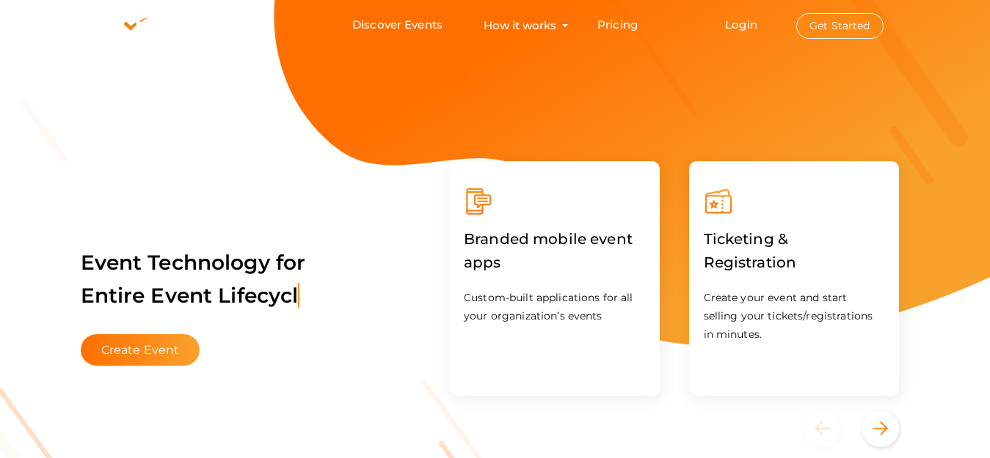
click at [837, 24] on button "Get Started" at bounding box center [839, 26] width 87 height 26
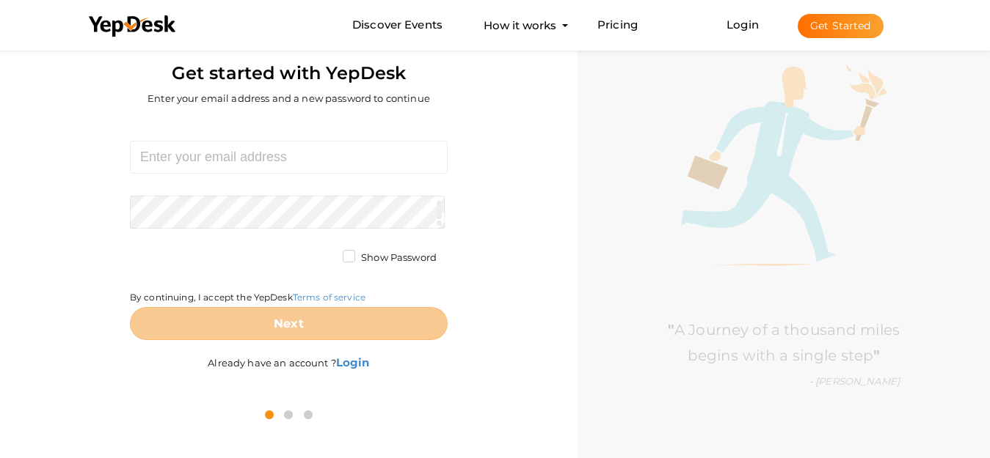
scroll to position [47, 0]
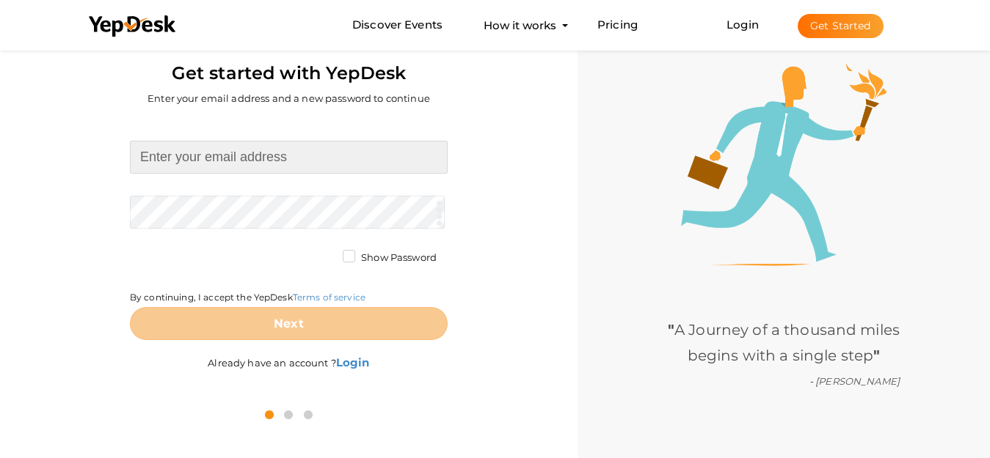
click at [267, 157] on input at bounding box center [289, 157] width 318 height 33
paste input "[EMAIL_ADDRESS][DOMAIN_NAME]"
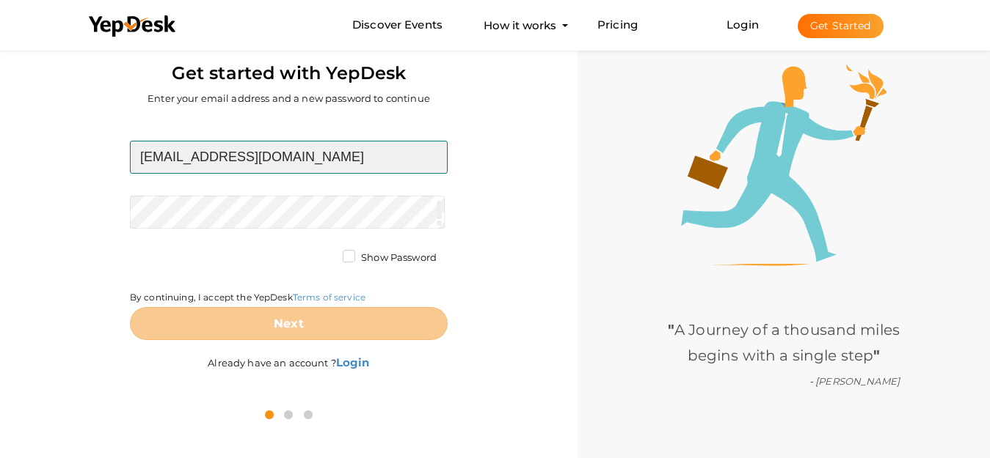
type input "[EMAIL_ADDRESS][DOMAIN_NAME]"
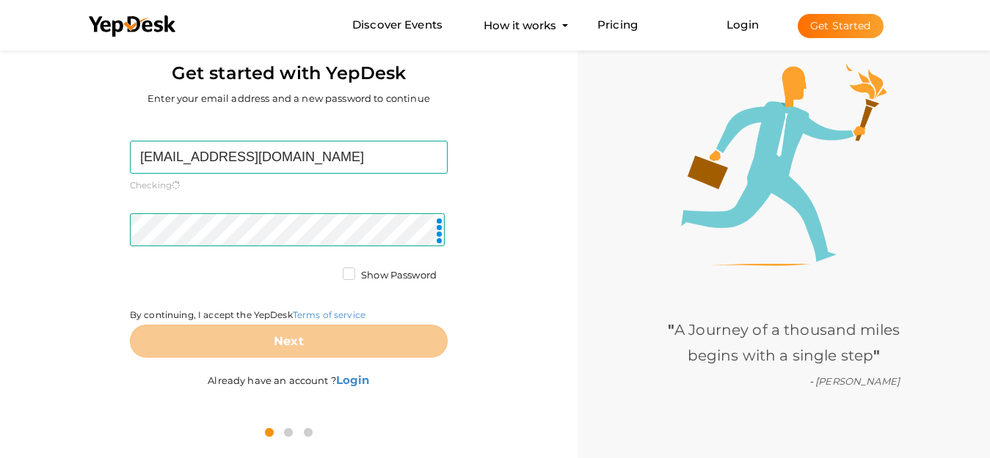
click at [295, 337] on b "Next" at bounding box center [289, 342] width 30 height 14
click at [458, 321] on div "bakt23446@gmail.com Required. Invalid email. Checking You already have a YepDes…" at bounding box center [288, 266] width 555 height 297
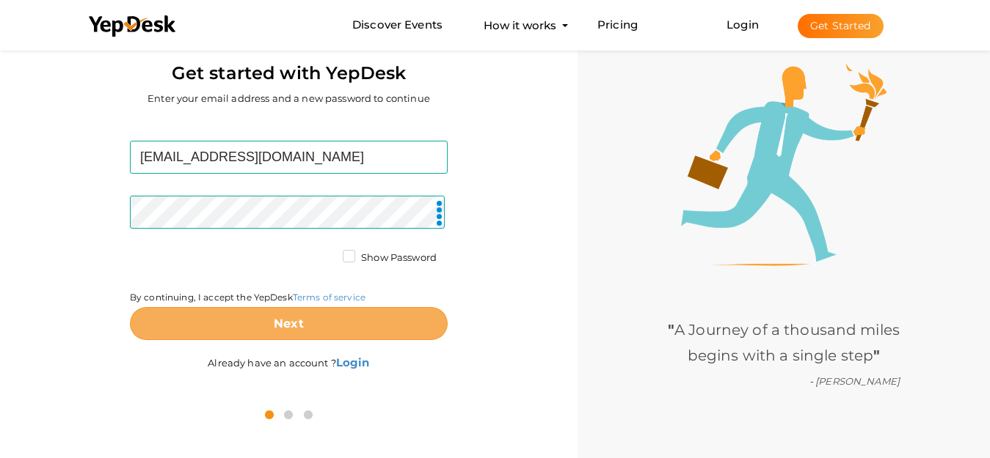
click at [324, 315] on button "Next" at bounding box center [289, 323] width 318 height 33
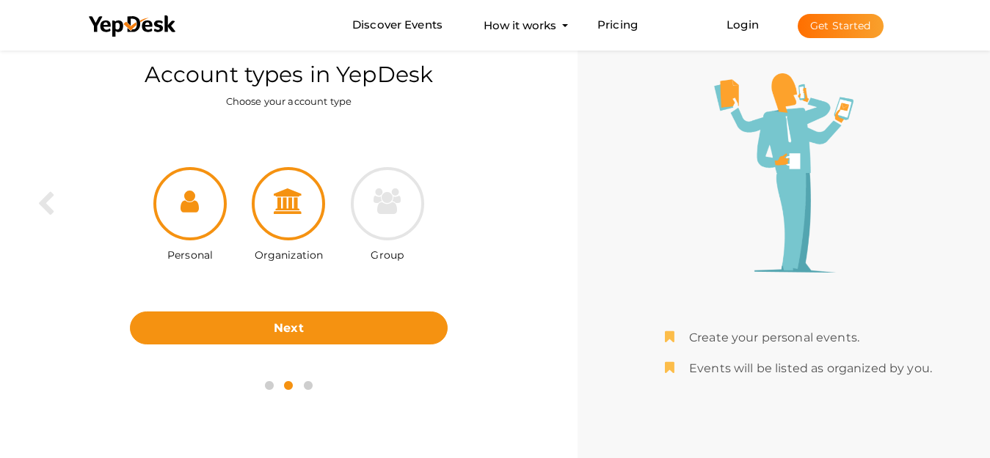
click at [317, 210] on div at bounding box center [288, 203] width 73 height 73
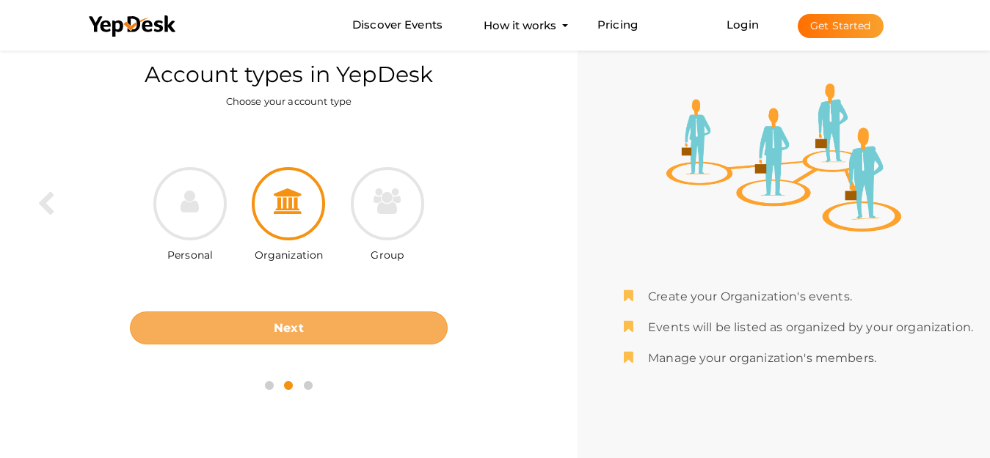
click at [351, 326] on button "Next" at bounding box center [289, 328] width 318 height 33
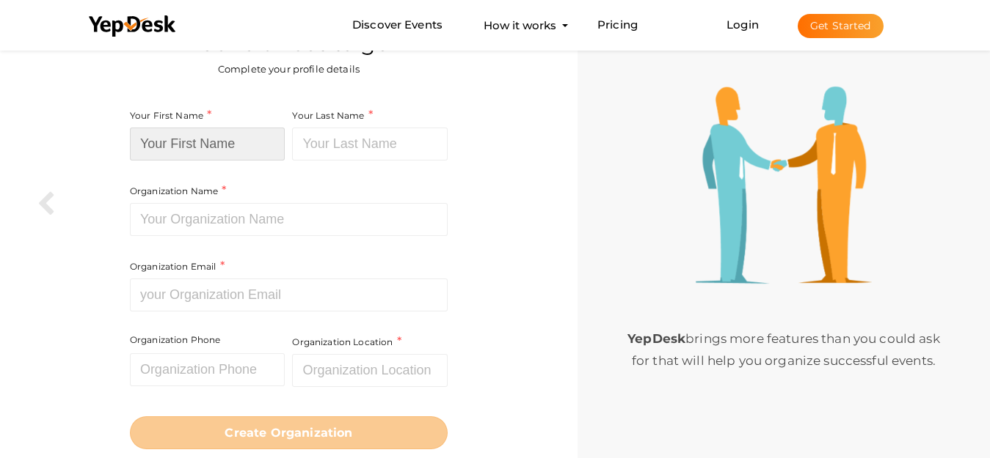
click at [263, 153] on input at bounding box center [208, 144] width 156 height 33
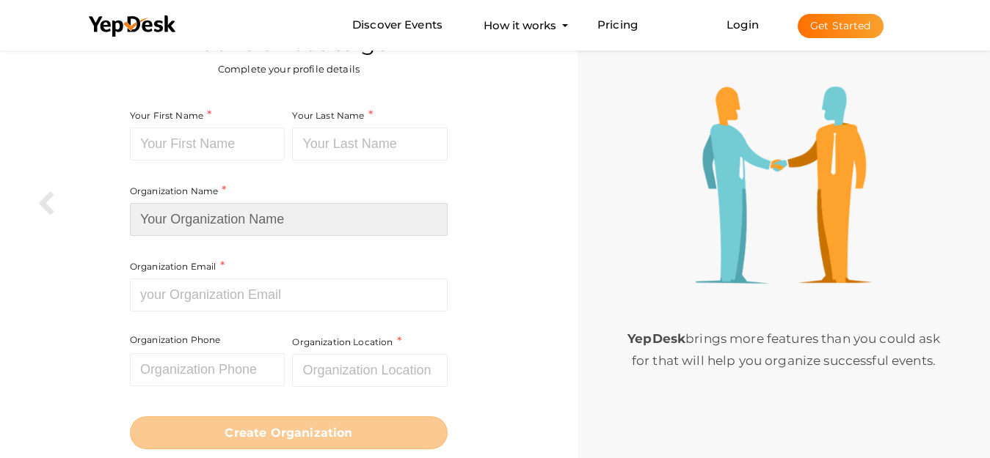
click at [226, 224] on input at bounding box center [289, 219] width 318 height 33
paste input "Law office of [PERSON_NAME]"
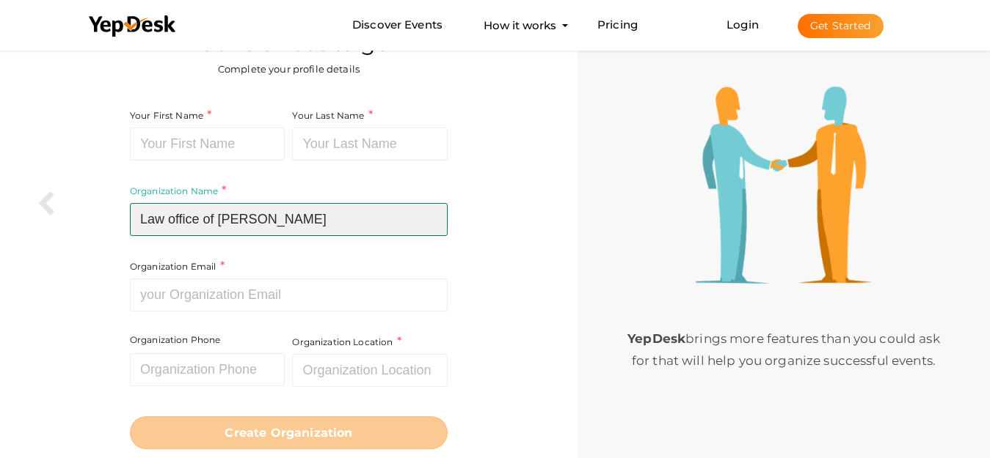
type input "Law office of [PERSON_NAME]"
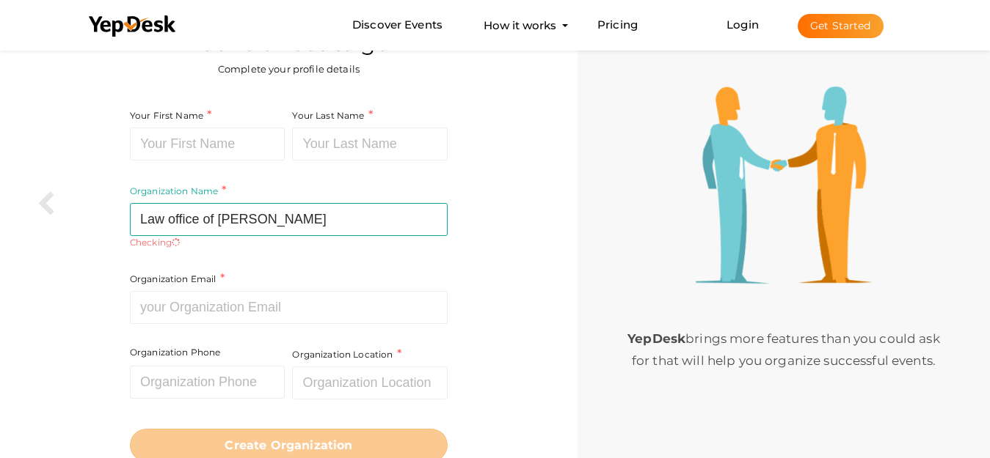
click at [225, 164] on div "Your First Name Required. Must contain letters only. Must be between 2 and 20 c…" at bounding box center [209, 145] width 159 height 76
click at [225, 153] on input at bounding box center [208, 144] width 156 height 33
paste input "Law office of [PERSON_NAME]"
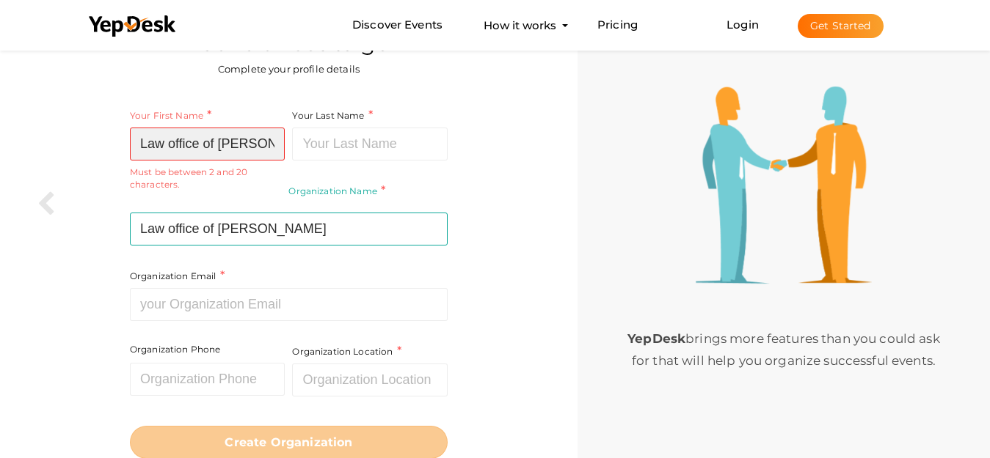
scroll to position [0, 48]
click at [249, 150] on input "Law office of [PERSON_NAME]" at bounding box center [208, 144] width 156 height 33
type input "Law office of Martin T"
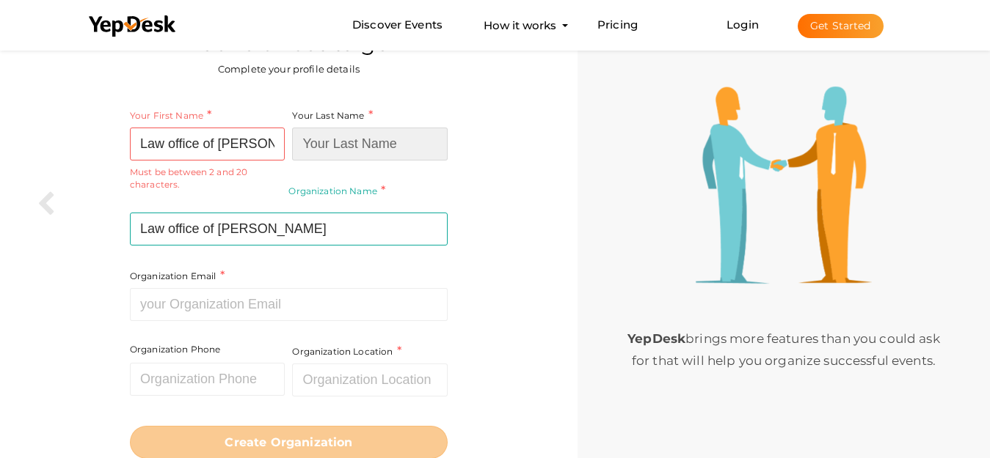
click at [345, 145] on input at bounding box center [370, 144] width 156 height 33
paste input "Montilino"
type input "Montilino"
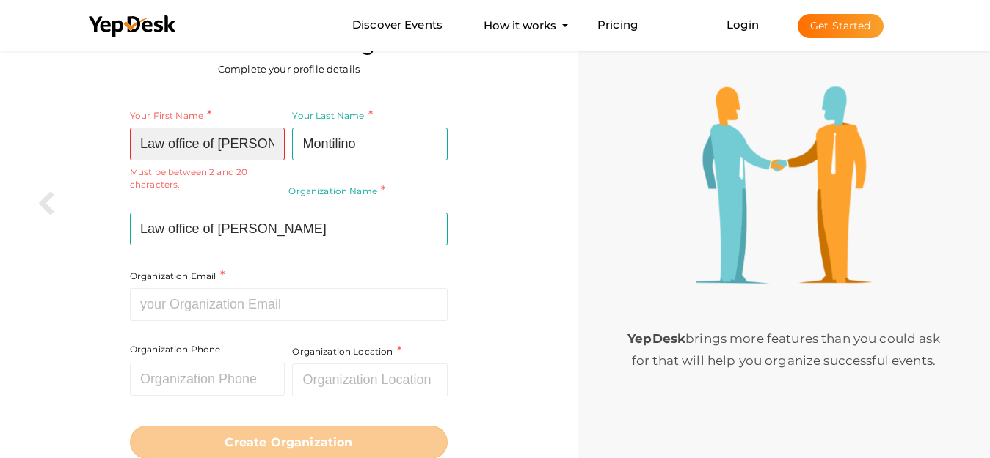
click at [261, 146] on input "Law office of Martin T" at bounding box center [208, 144] width 156 height 33
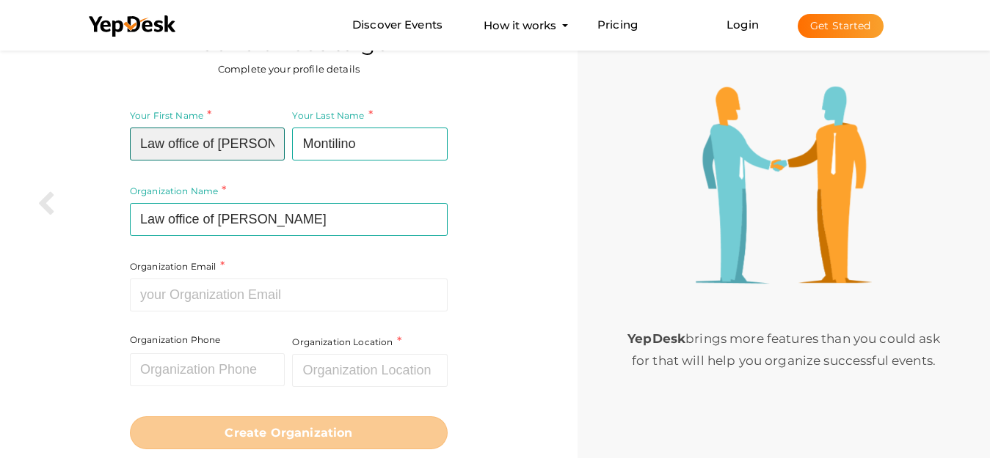
type input "Law office of Martin"
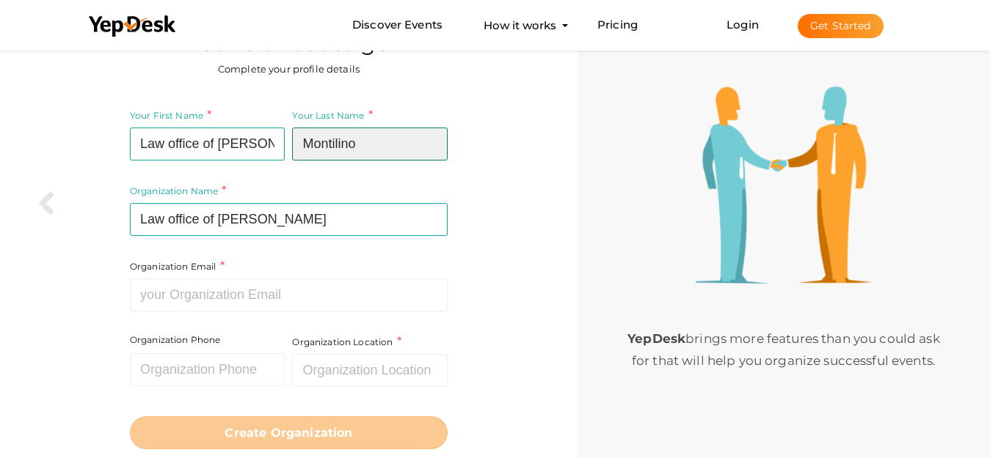
click at [294, 142] on input "Montilino" at bounding box center [370, 144] width 156 height 33
paste input "T"
type input "T Montilino"
click at [237, 313] on div "Your First Name Law office of Martin Required. Must contain letters only. Must …" at bounding box center [289, 227] width 318 height 241
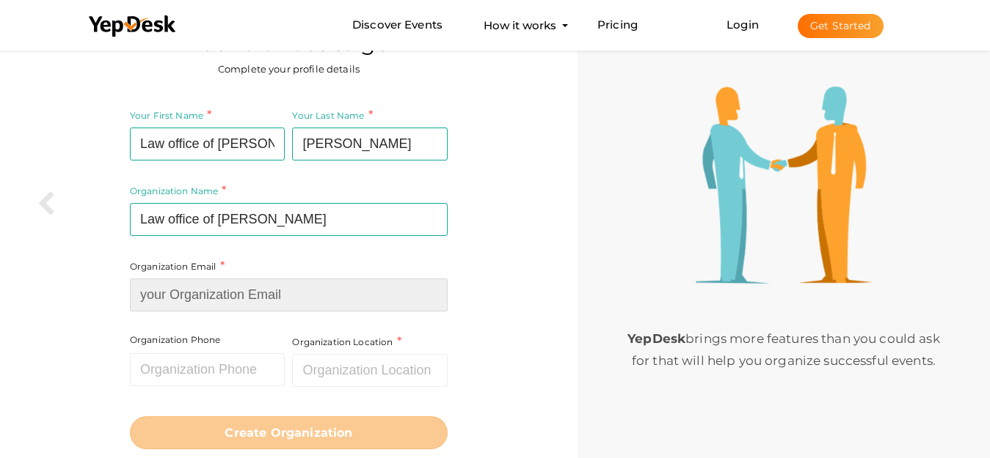
click at [259, 299] on input at bounding box center [289, 295] width 318 height 33
paste input "[EMAIL_ADDRESS][DOMAIN_NAME]"
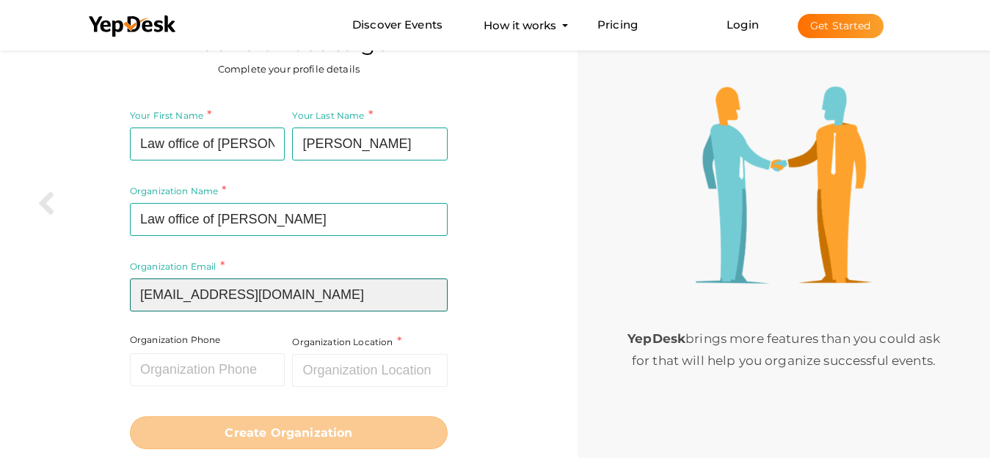
type input "[EMAIL_ADDRESS][DOMAIN_NAME]"
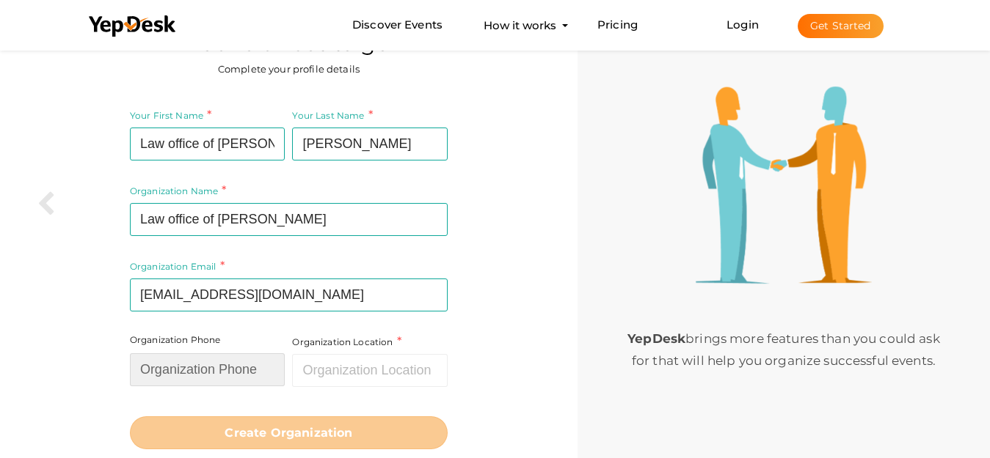
paste input "+16122361320"
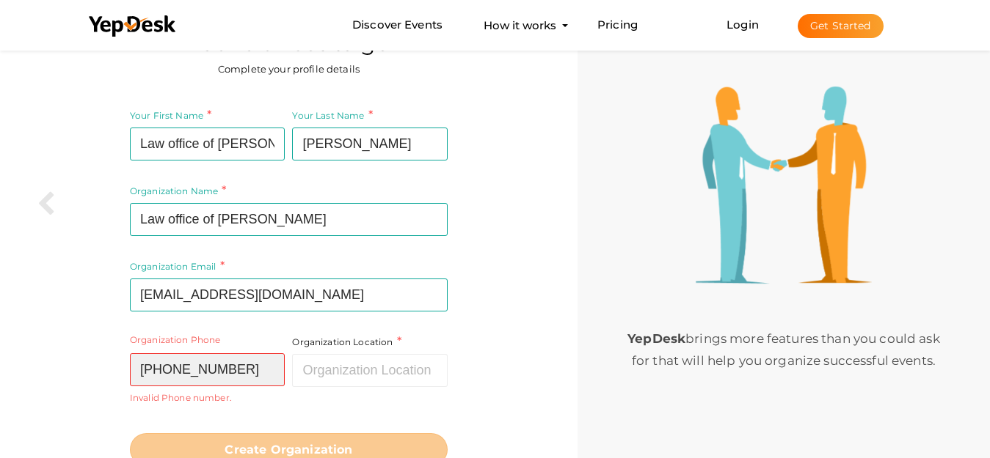
click at [146, 370] on input "+16122361320" at bounding box center [208, 370] width 156 height 33
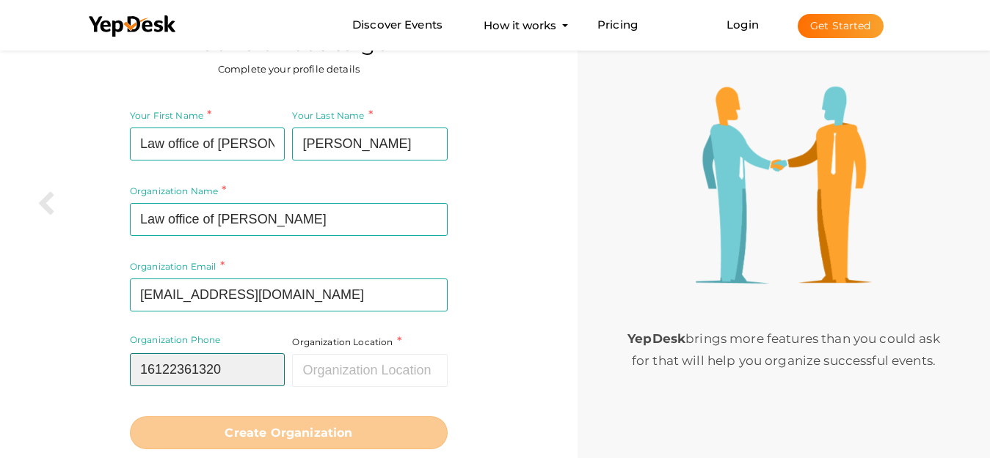
type input "16122361320"
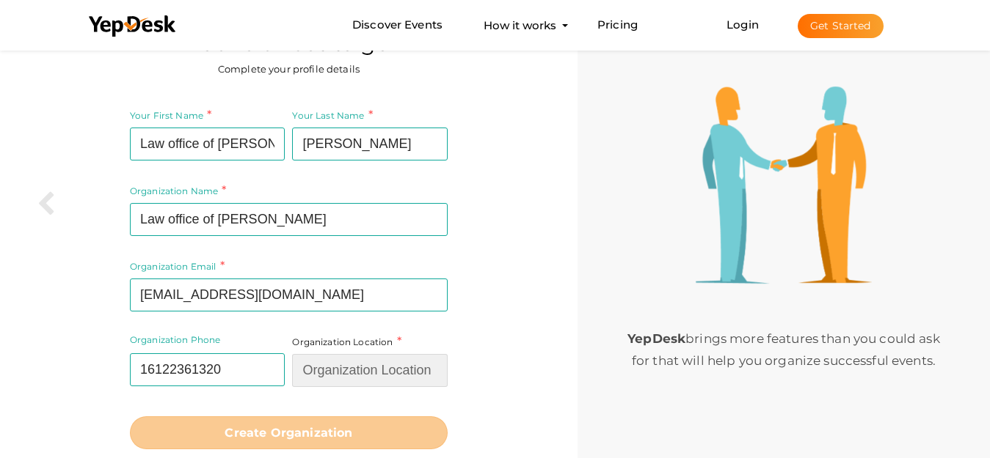
click at [332, 372] on input "text" at bounding box center [370, 370] width 156 height 33
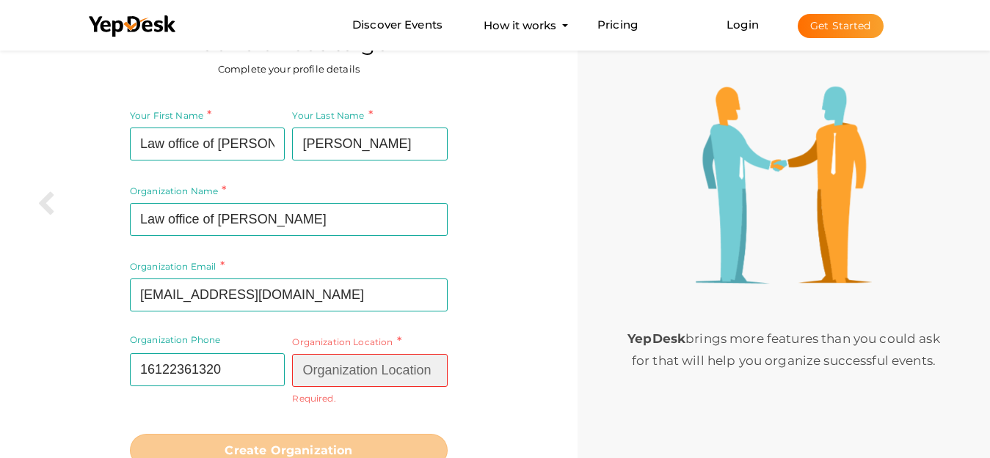
paste input "Minneapolis, MN 55408"
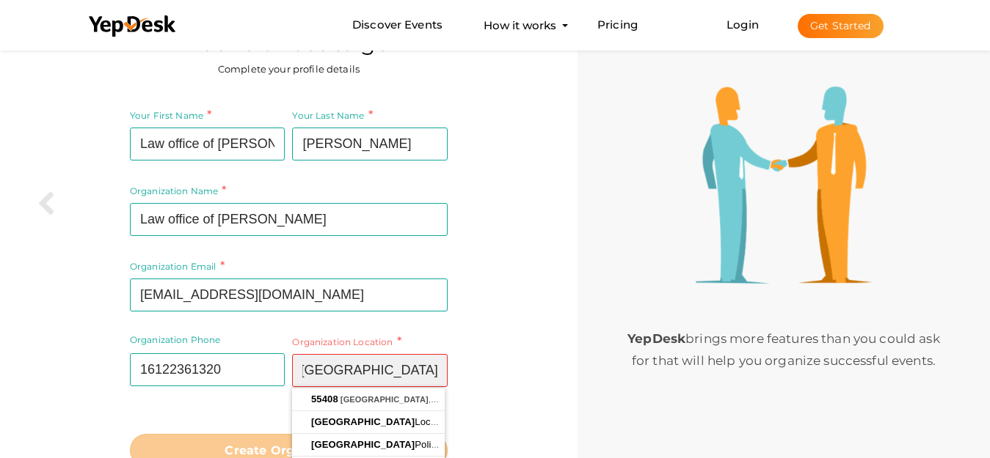
scroll to position [110, 0]
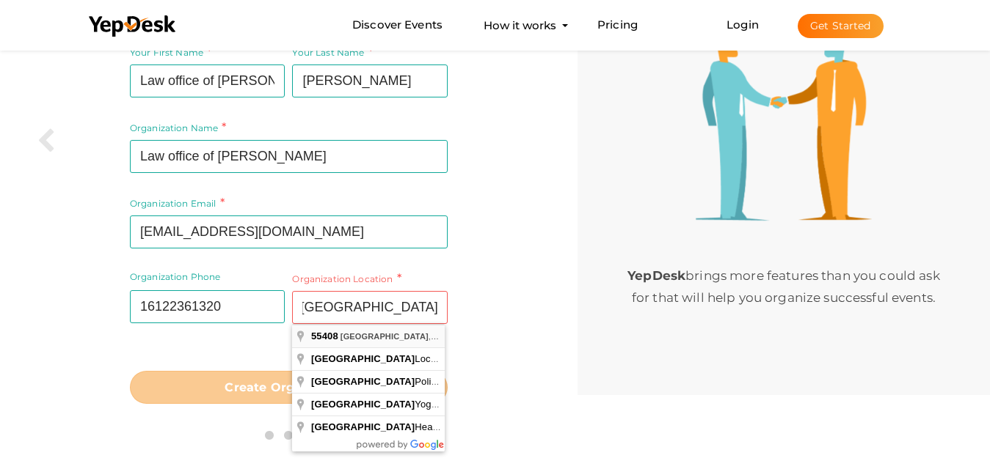
type input "[GEOGRAPHIC_DATA], [GEOGRAPHIC_DATA]"
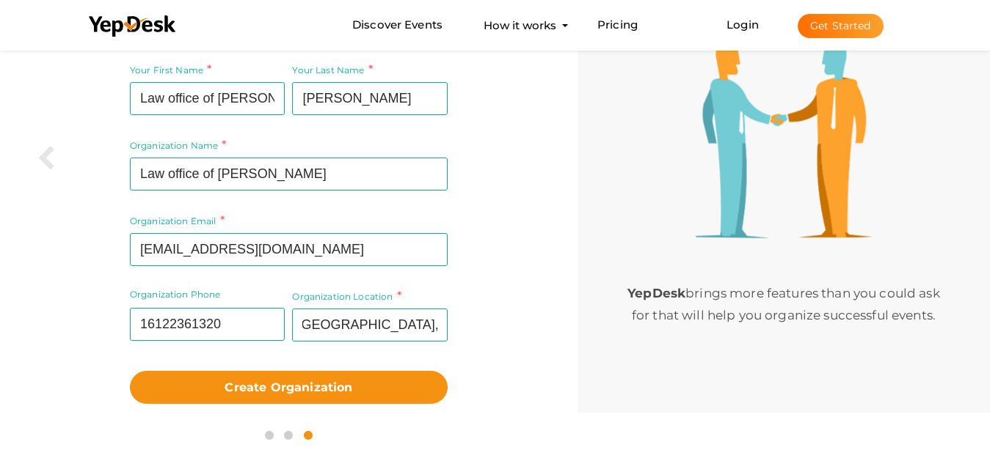
scroll to position [92, 0]
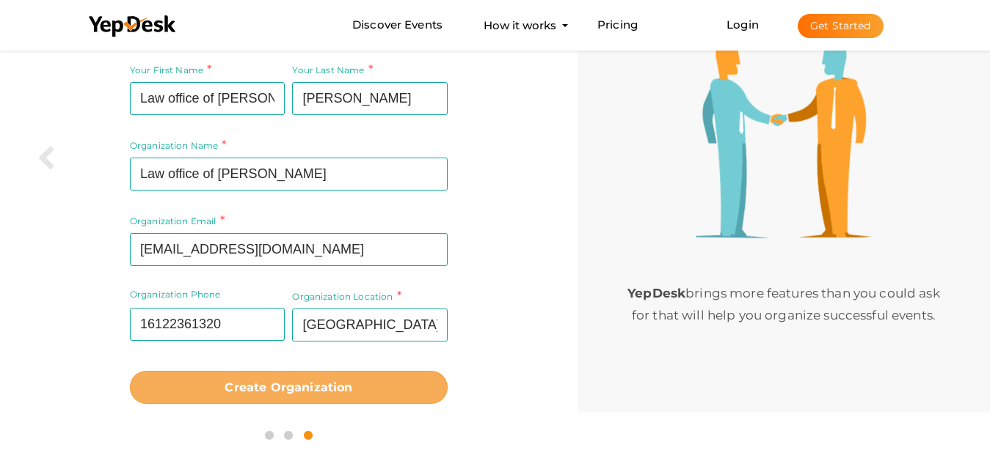
click at [298, 383] on b "Create Organization" at bounding box center [288, 388] width 128 height 14
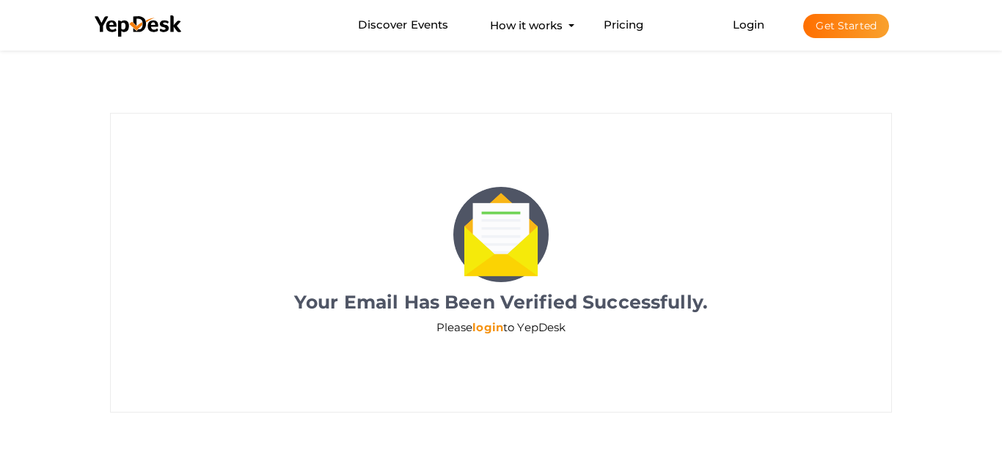
click at [478, 331] on link "login" at bounding box center [487, 328] width 31 height 14
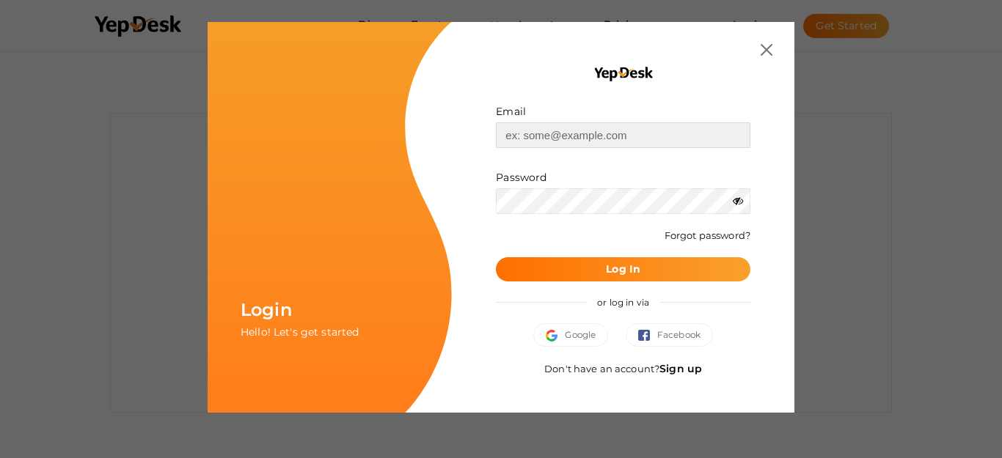
click at [547, 142] on input "text" at bounding box center [623, 136] width 255 height 26
paste input "[EMAIL_ADDRESS][DOMAIN_NAME]"
type input "[EMAIL_ADDRESS][DOMAIN_NAME]"
click at [642, 266] on button "Log In" at bounding box center [623, 269] width 255 height 24
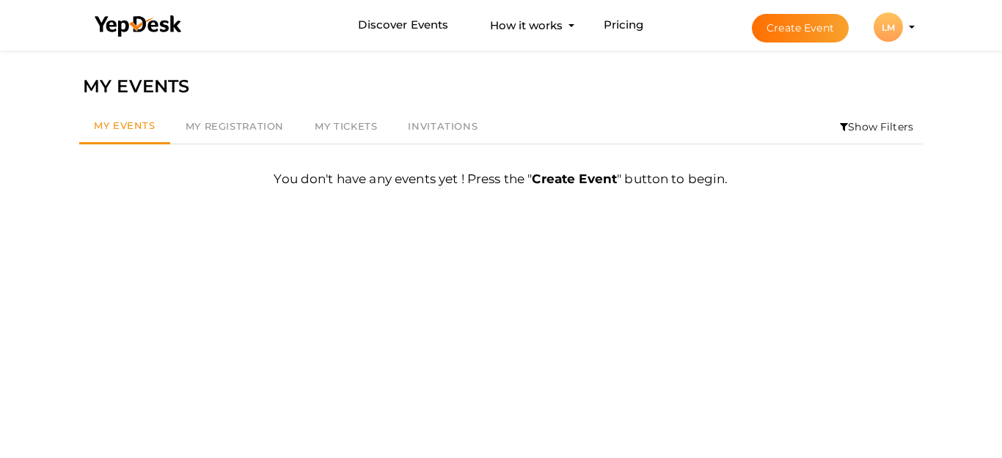
scroll to position [47, 0]
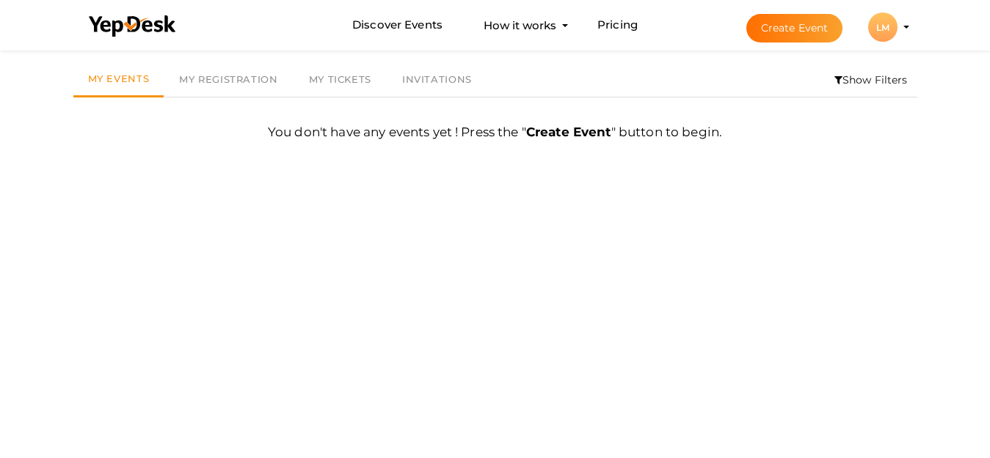
click at [885, 33] on div "LM" at bounding box center [882, 26] width 29 height 29
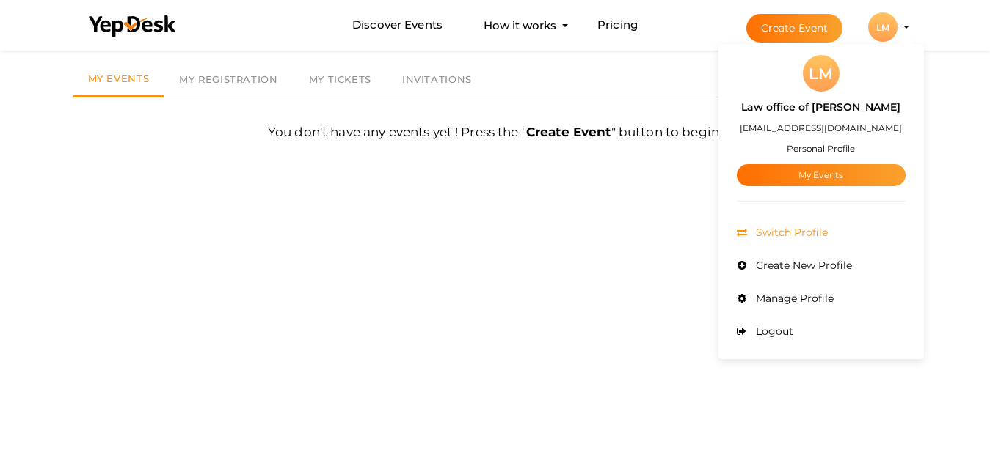
click at [777, 236] on span "Switch Profile" at bounding box center [790, 232] width 76 height 13
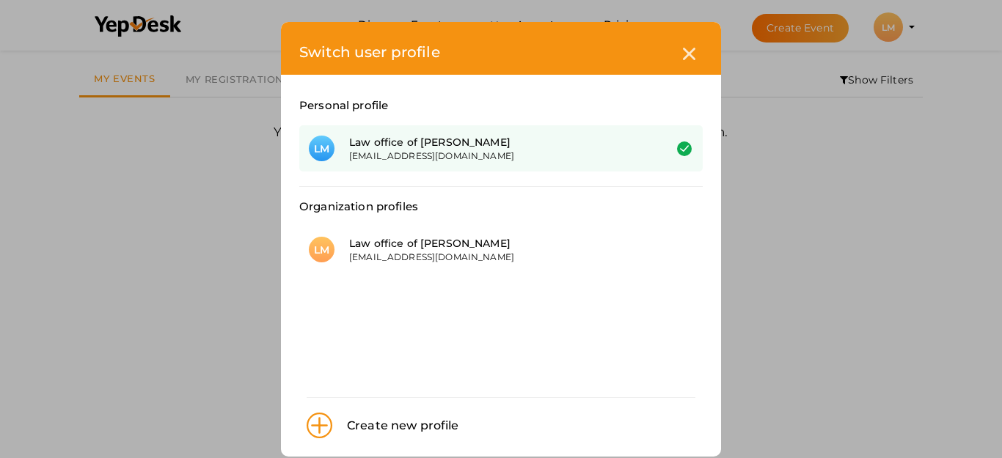
click at [548, 237] on div "Law office of [PERSON_NAME]" at bounding box center [495, 243] width 293 height 15
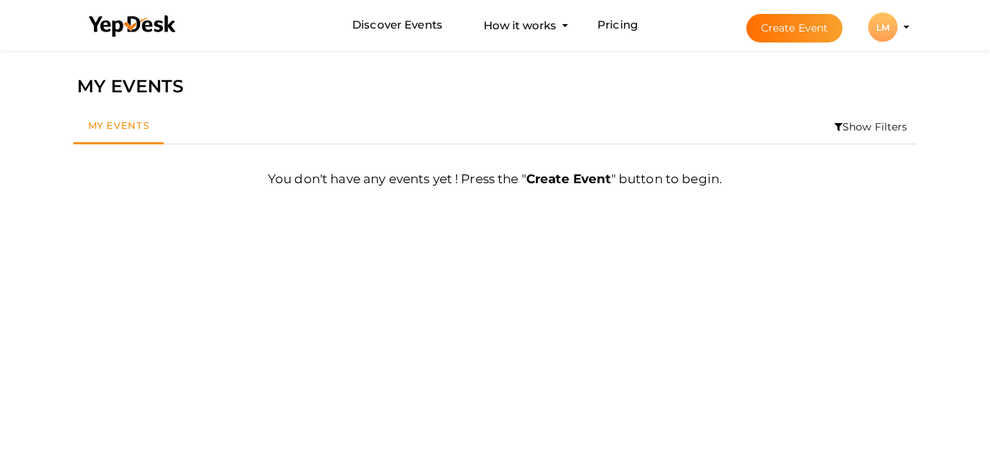
click at [890, 29] on div "LM" at bounding box center [882, 26] width 29 height 29
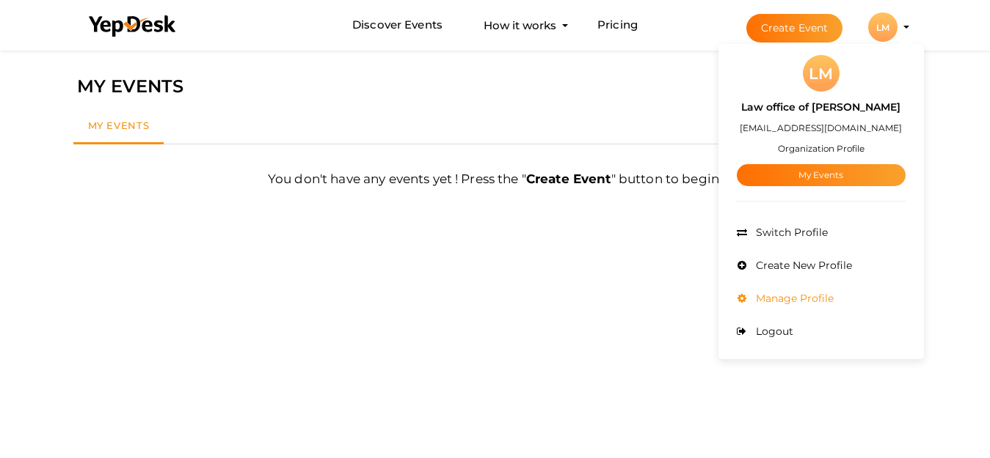
click at [796, 293] on span "Manage Profile" at bounding box center [792, 298] width 81 height 13
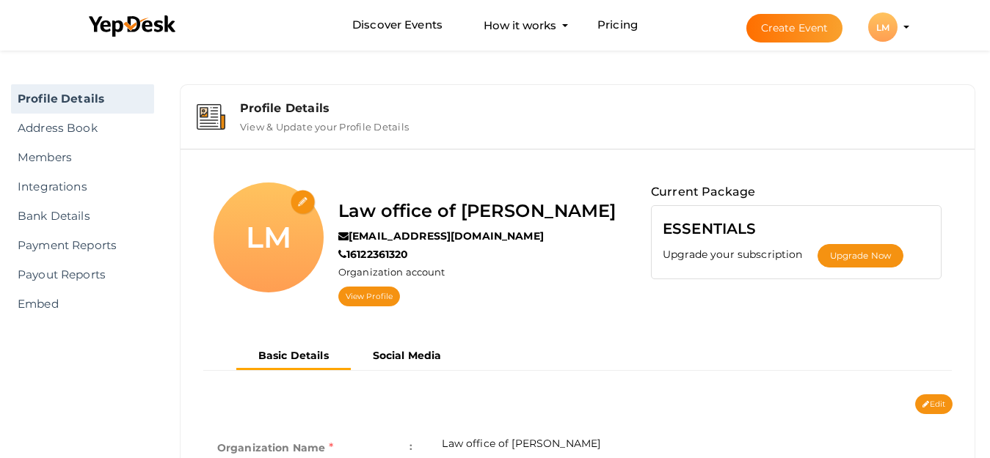
click at [302, 203] on input "file" at bounding box center [303, 203] width 26 height 26
type input "C:\fakepath\logo400.jpg"
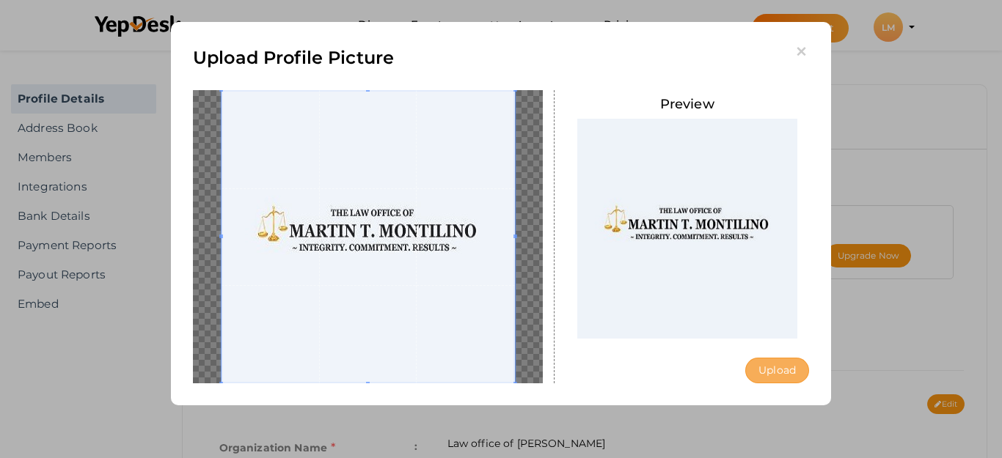
click at [798, 371] on button "Upload" at bounding box center [777, 371] width 64 height 26
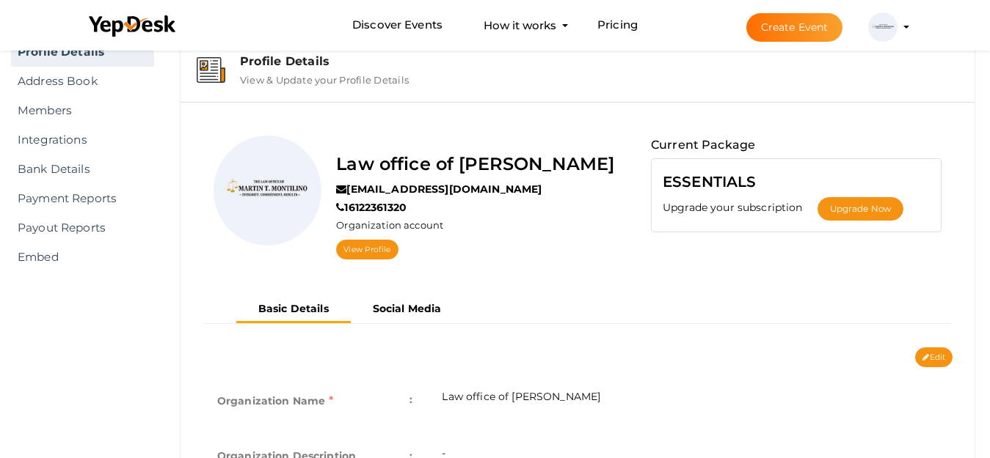
scroll to position [47, 0]
click at [937, 355] on button "Edit" at bounding box center [933, 358] width 37 height 20
type input "Law office of [PERSON_NAME]"
type input "[EMAIL_ADDRESS][DOMAIN_NAME]"
type input "16122361320"
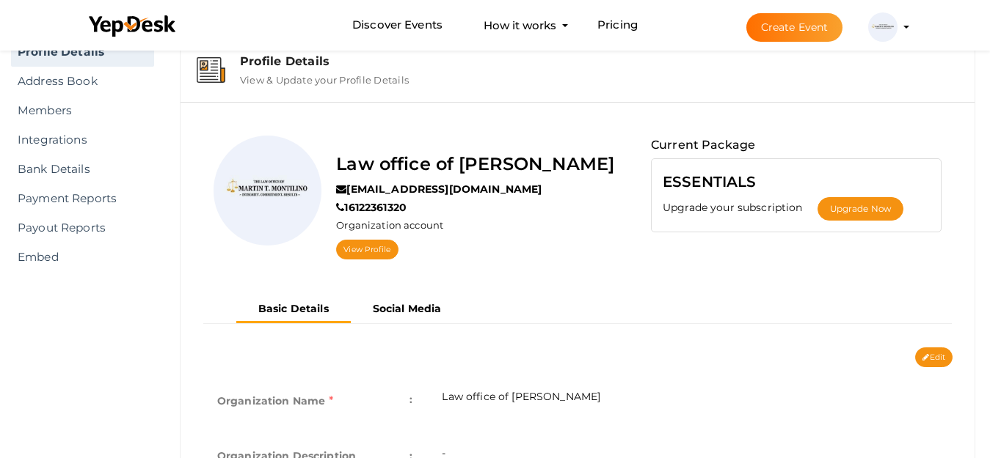
select select "9"
type input "[GEOGRAPHIC_DATA], [GEOGRAPHIC_DATA]"
type input "Law office of [PERSON_NAME] T Montilino1"
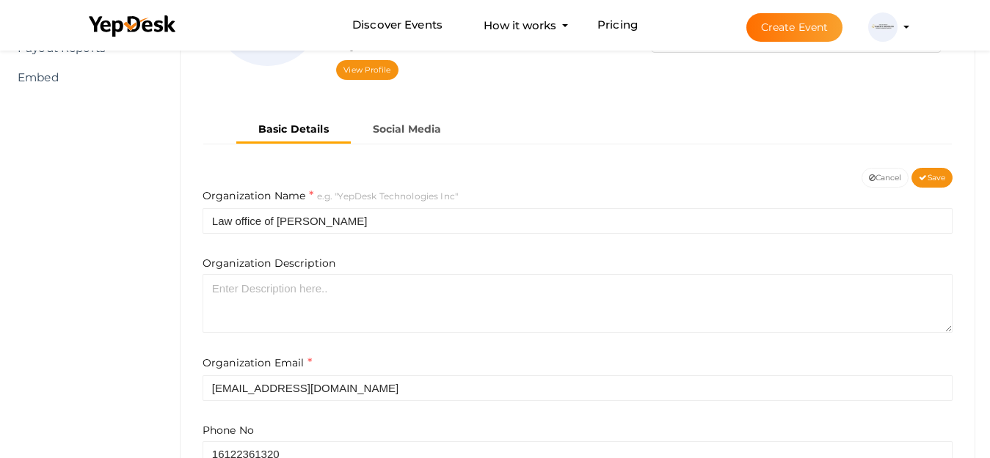
scroll to position [267, 0]
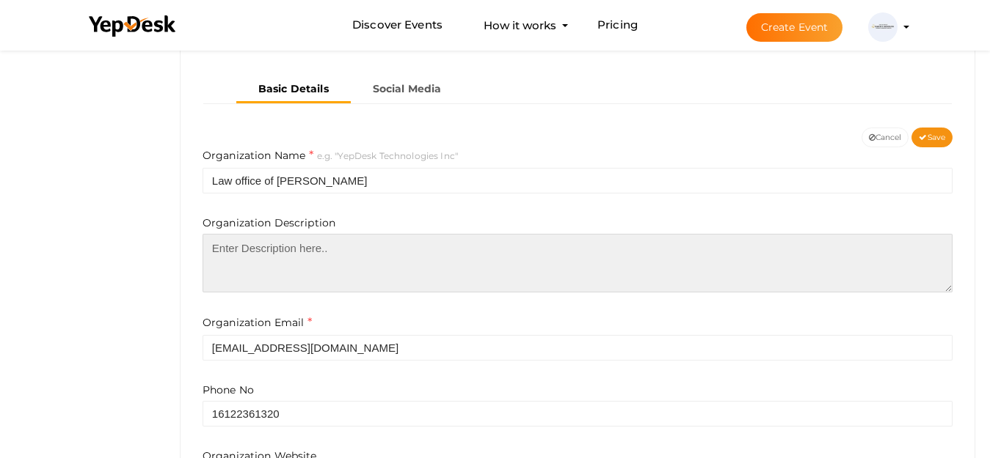
click at [398, 260] on textarea at bounding box center [577, 263] width 750 height 59
paste textarea "At the <a href="https://martinmontilino.com/">Law Office of Martin T. Montilino…"
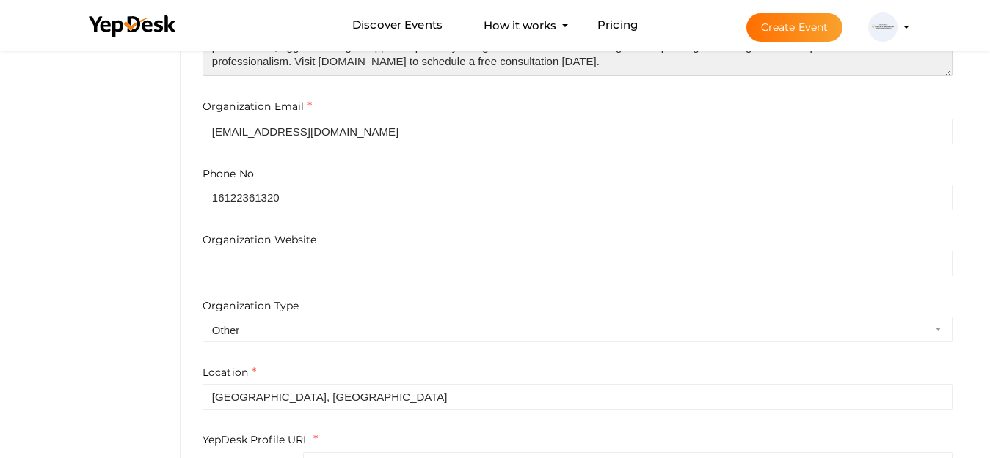
scroll to position [487, 0]
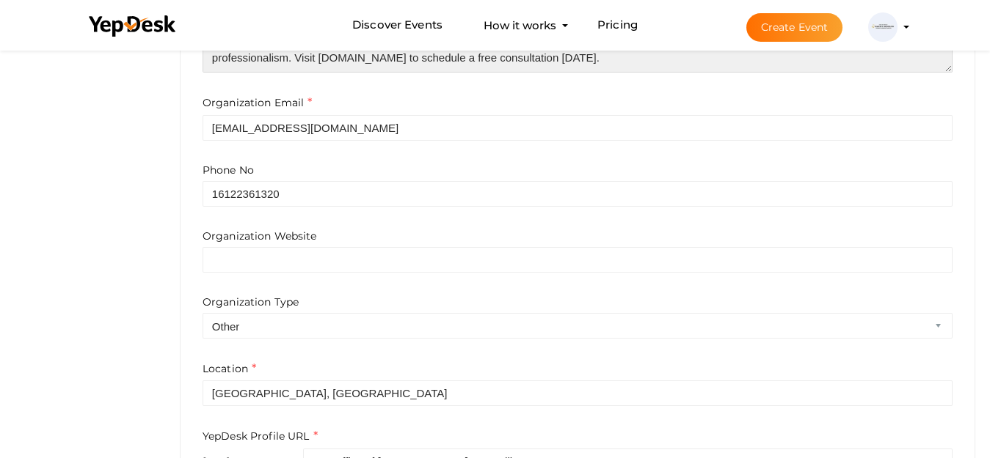
type textarea "At the <a href="https://martinmontilino.com/">Law Office of Martin T. Montilino…"
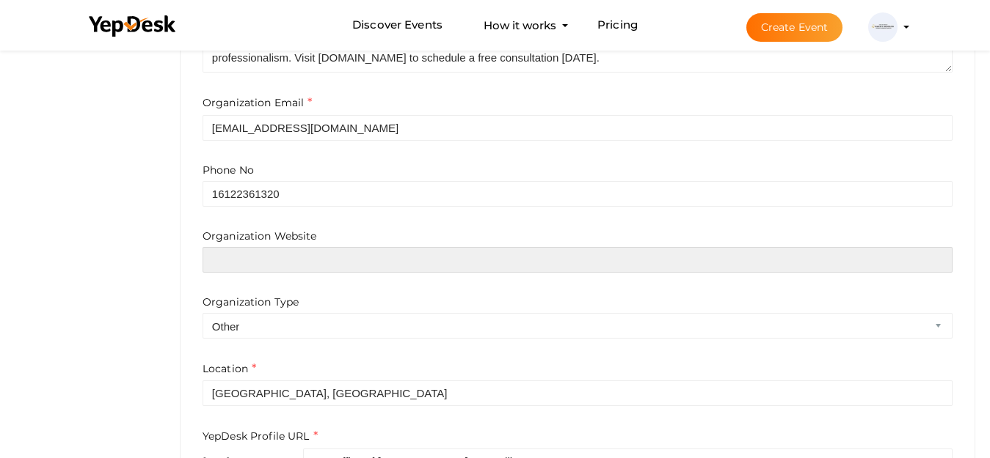
click at [301, 263] on input "text" at bounding box center [577, 260] width 750 height 26
paste input "[PERSON_NAME][EMAIL_ADDRESS][DOMAIN_NAME]"
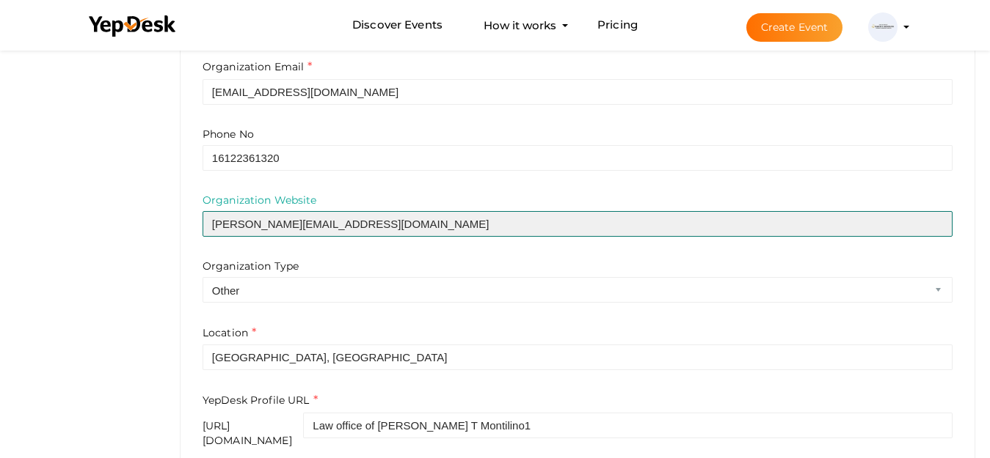
scroll to position [439, 0]
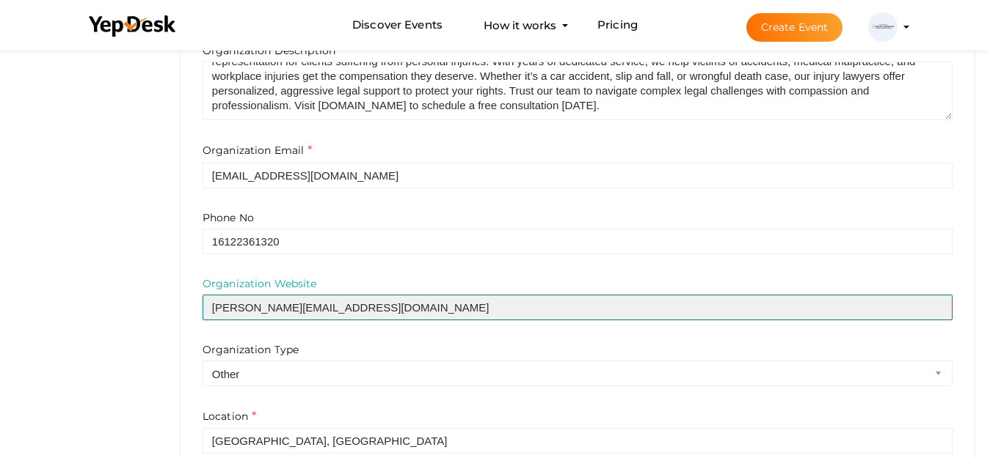
type input "[PERSON_NAME][EMAIL_ADDRESS][DOMAIN_NAME]"
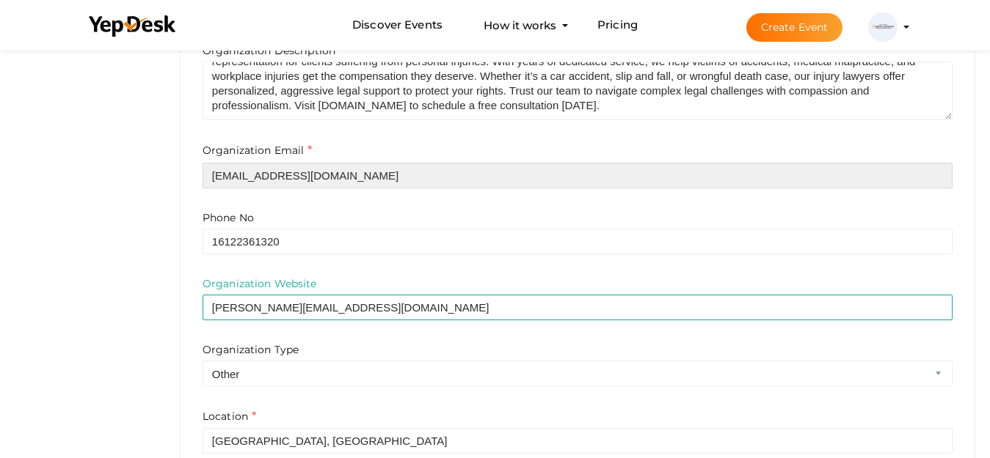
click at [315, 170] on input "[EMAIL_ADDRESS][DOMAIN_NAME]" at bounding box center [577, 176] width 750 height 26
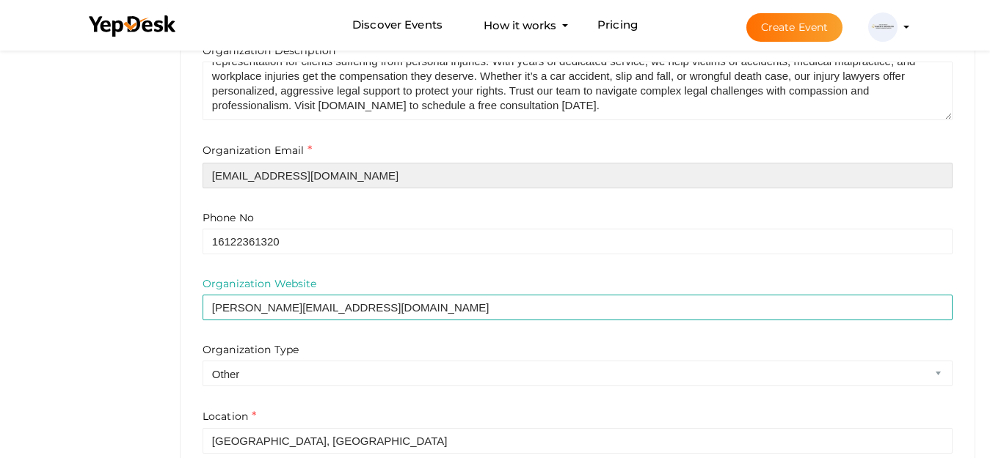
click at [315, 170] on input "[EMAIL_ADDRESS][DOMAIN_NAME]" at bounding box center [577, 176] width 750 height 26
paste input "martin@uptownlawyer"
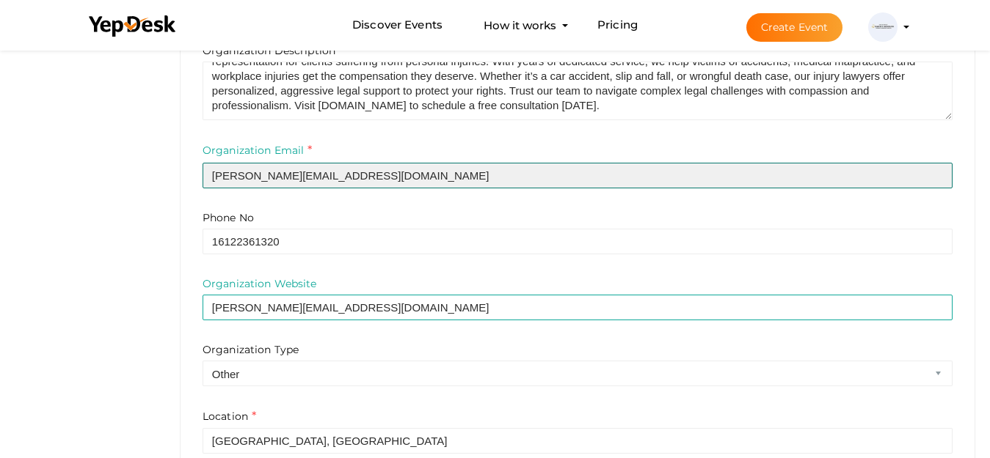
type input "[PERSON_NAME][EMAIL_ADDRESS][DOMAIN_NAME]"
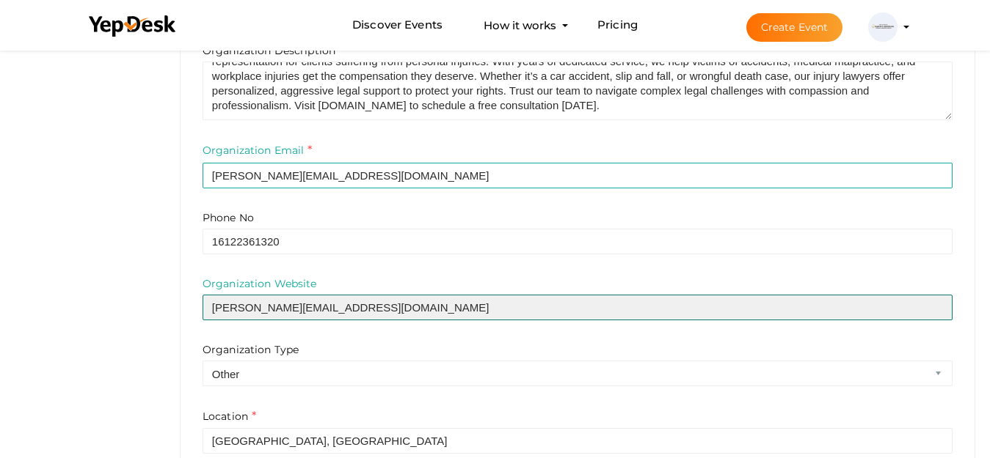
click at [288, 300] on input "[PERSON_NAME][EMAIL_ADDRESS][DOMAIN_NAME]" at bounding box center [577, 308] width 750 height 26
paste input "https://martinmontilino.com/"
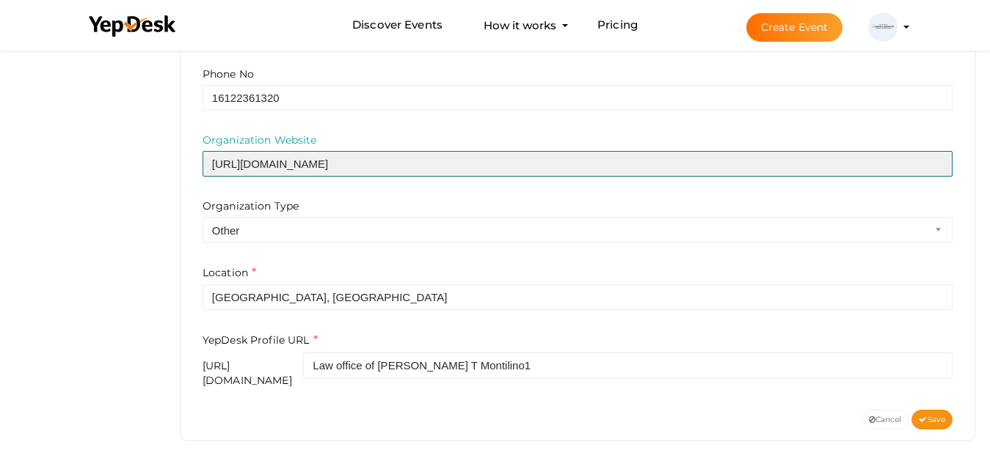
scroll to position [586, 0]
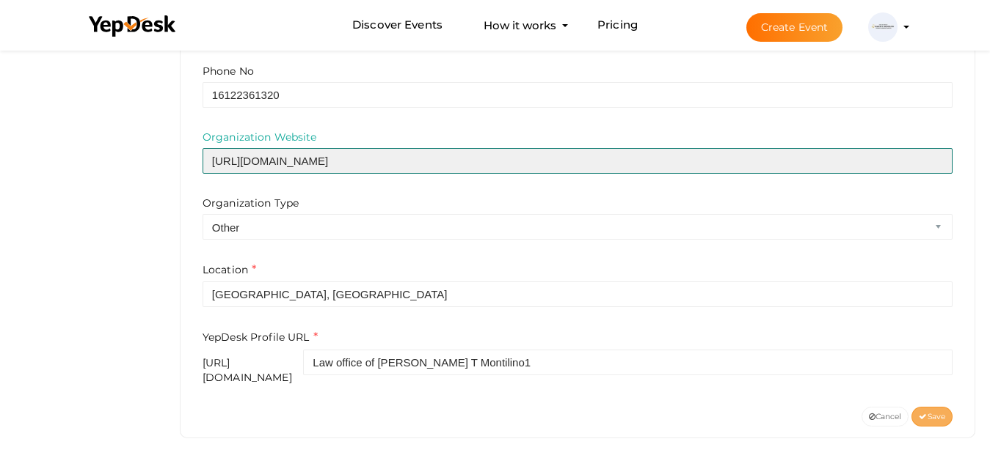
type input "https://martinmontilino.com/"
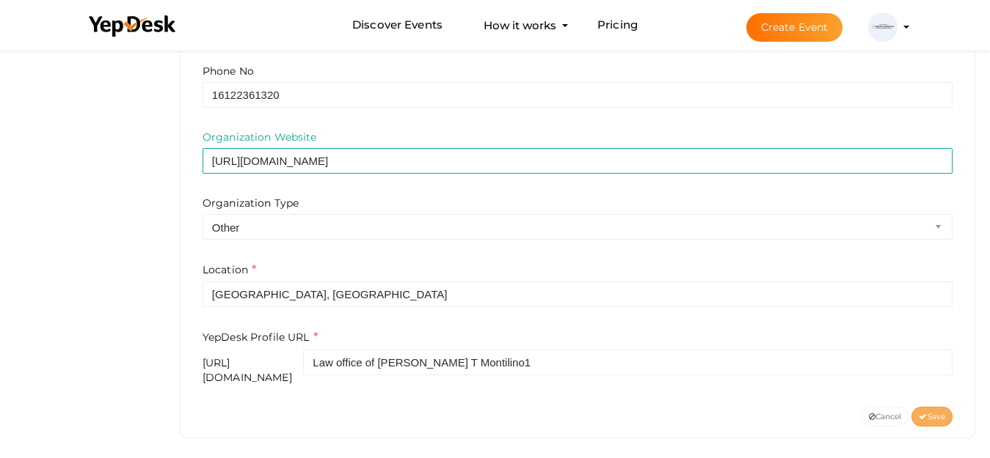
click at [927, 412] on span "Save" at bounding box center [931, 417] width 26 height 10
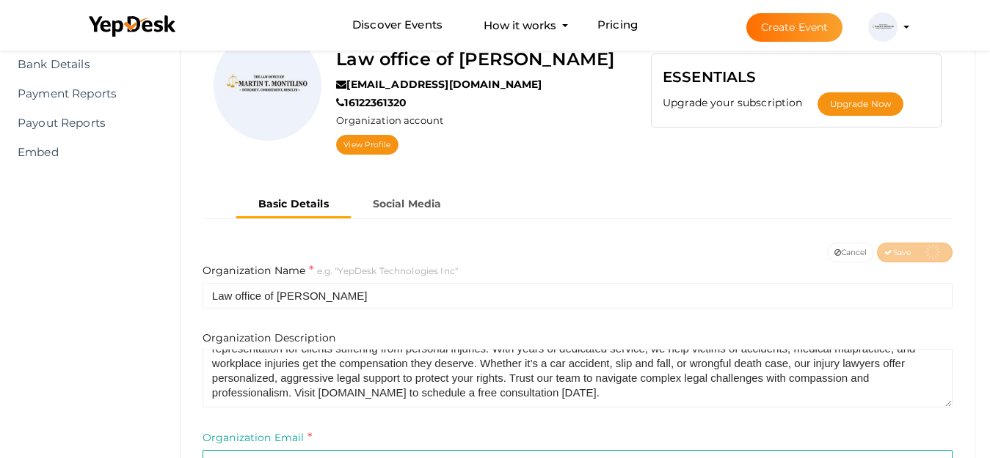
scroll to position [0, 0]
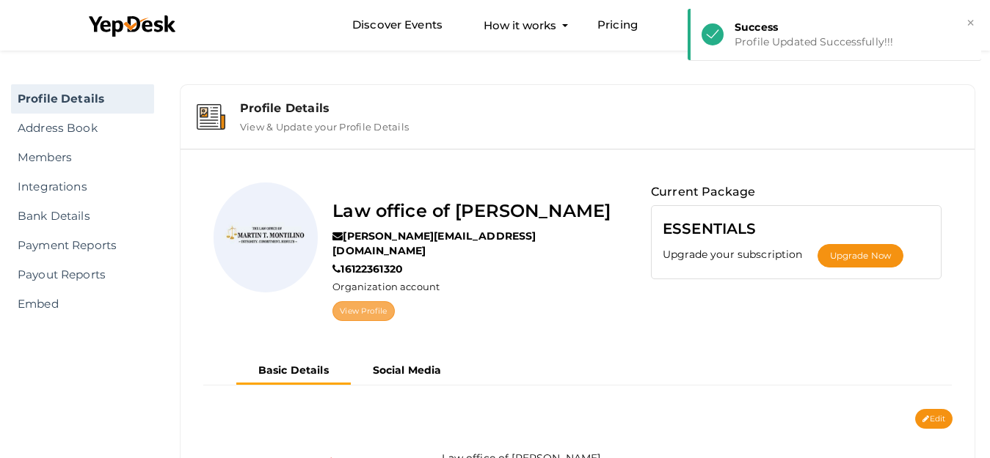
click at [367, 301] on link "View Profile" at bounding box center [363, 311] width 62 height 20
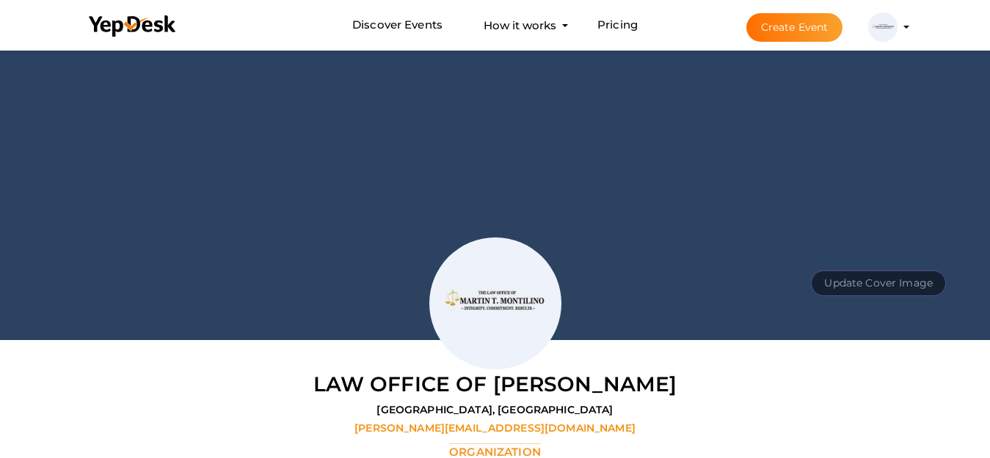
scroll to position [47, 0]
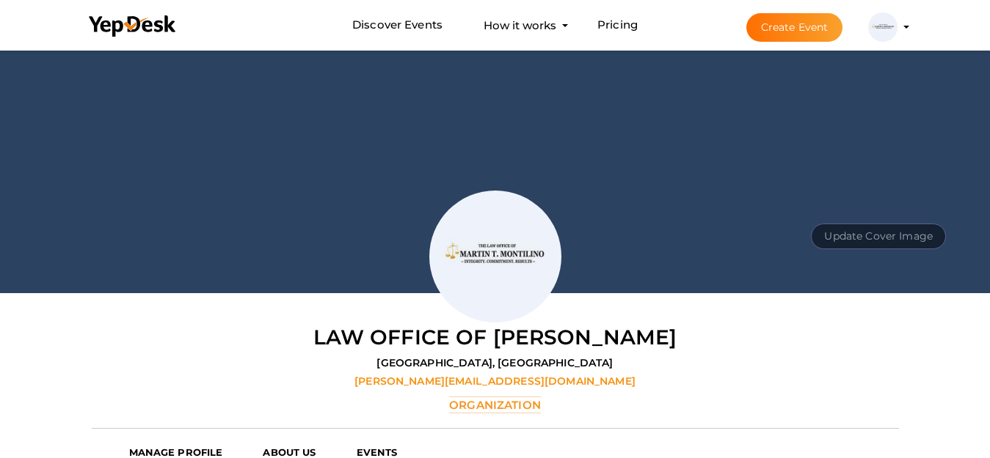
click at [878, 233] on button "Update Cover Image" at bounding box center [878, 237] width 135 height 26
click at [884, 207] on input "file" at bounding box center [877, 204] width 116 height 26
type input "C:\fakepath\banner.JPG"
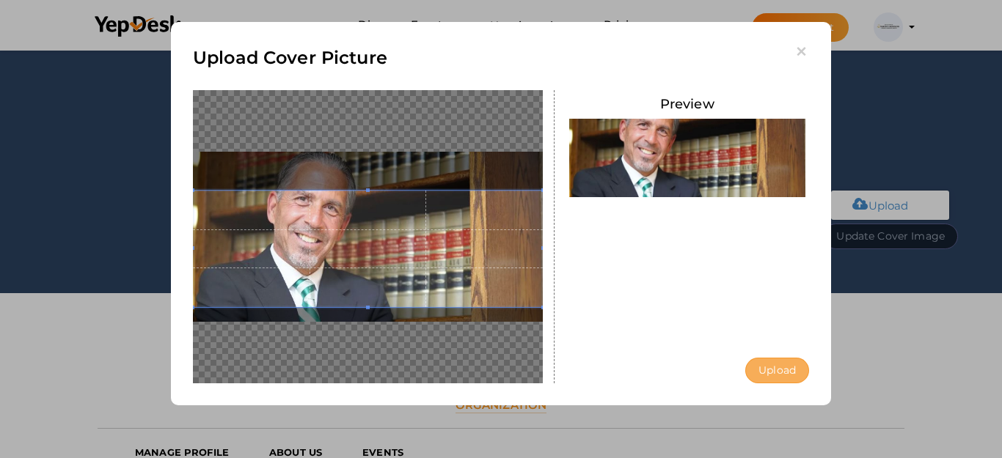
click at [753, 364] on button "Upload" at bounding box center [777, 371] width 64 height 26
